Goal: Transaction & Acquisition: Purchase product/service

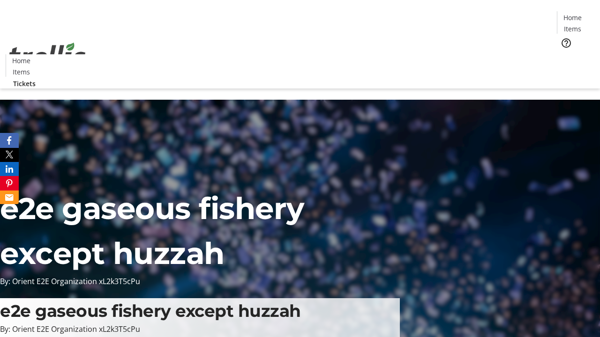
click at [564, 54] on span "Tickets" at bounding box center [575, 59] width 22 height 10
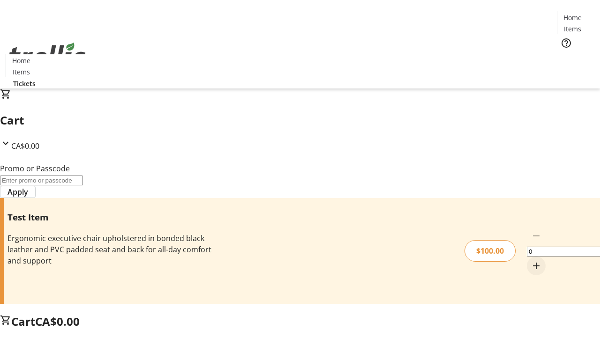
click at [530, 260] on mat-icon "Increment by one" at bounding box center [535, 265] width 11 height 11
type input "1"
type input "FLAT"
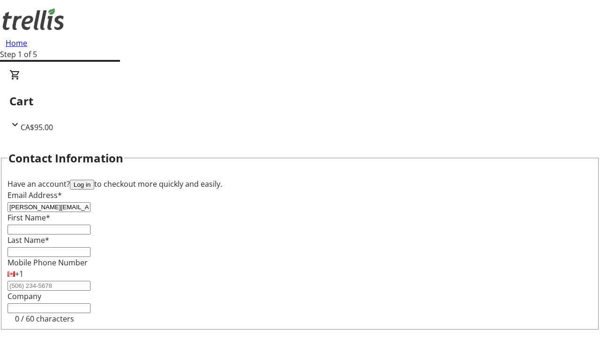
type input "[PERSON_NAME][EMAIL_ADDRESS][DOMAIN_NAME]"
type input "[PERSON_NAME]"
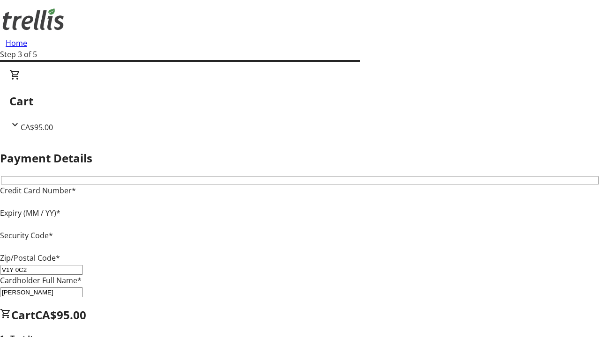
type input "V1Y 0C2"
